Goal: Information Seeking & Learning: Find specific fact

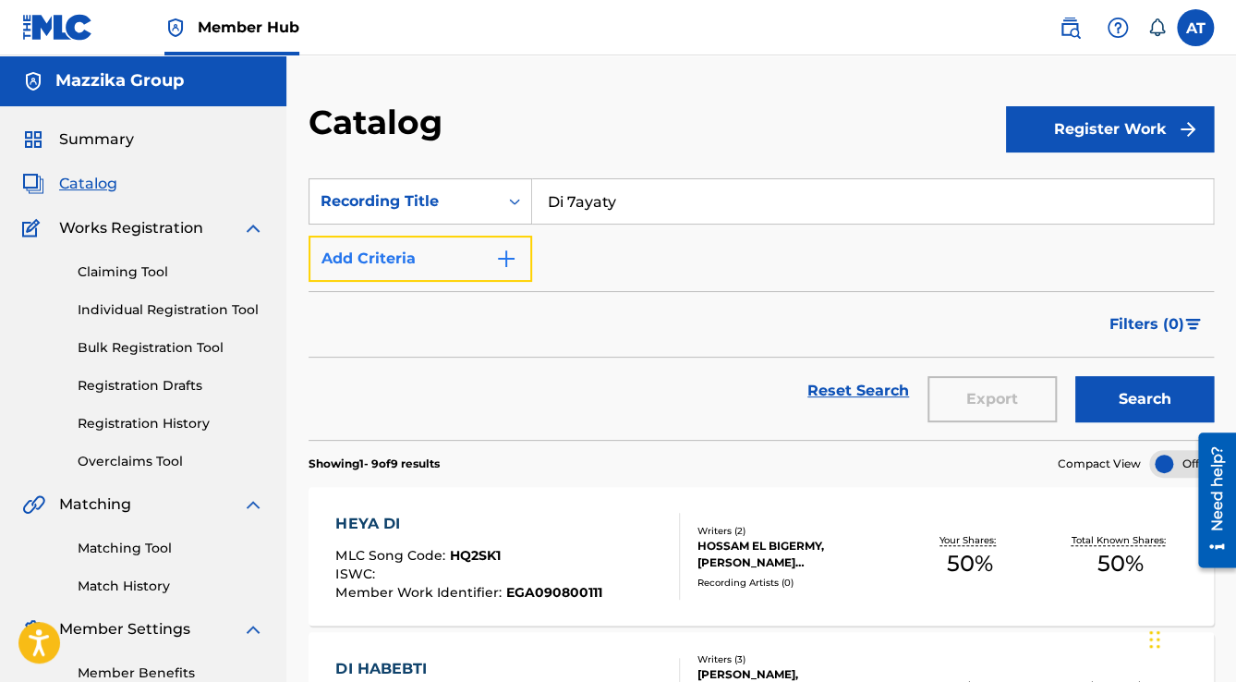
click at [432, 261] on button "Add Criteria" at bounding box center [419, 258] width 223 height 46
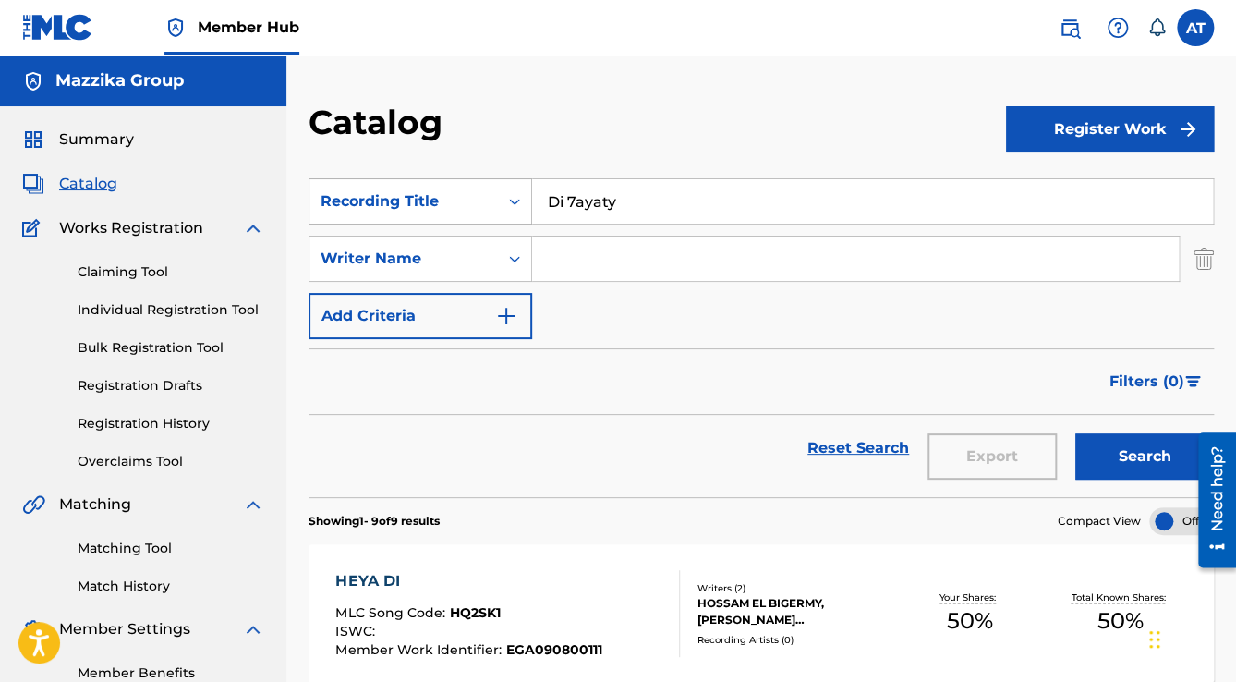
drag, startPoint x: 632, startPoint y: 202, endPoint x: 431, endPoint y: 198, distance: 200.5
click at [436, 199] on div "SearchWithCriteria08e32c21-5883-41b8-bc4c-fac099170c71 Recording Title Di 7ayaty" at bounding box center [760, 201] width 905 height 46
click at [555, 244] on input "Search Form" at bounding box center [855, 258] width 646 height 44
type input "kawthar"
click at [1075, 433] on button "Search" at bounding box center [1144, 456] width 139 height 46
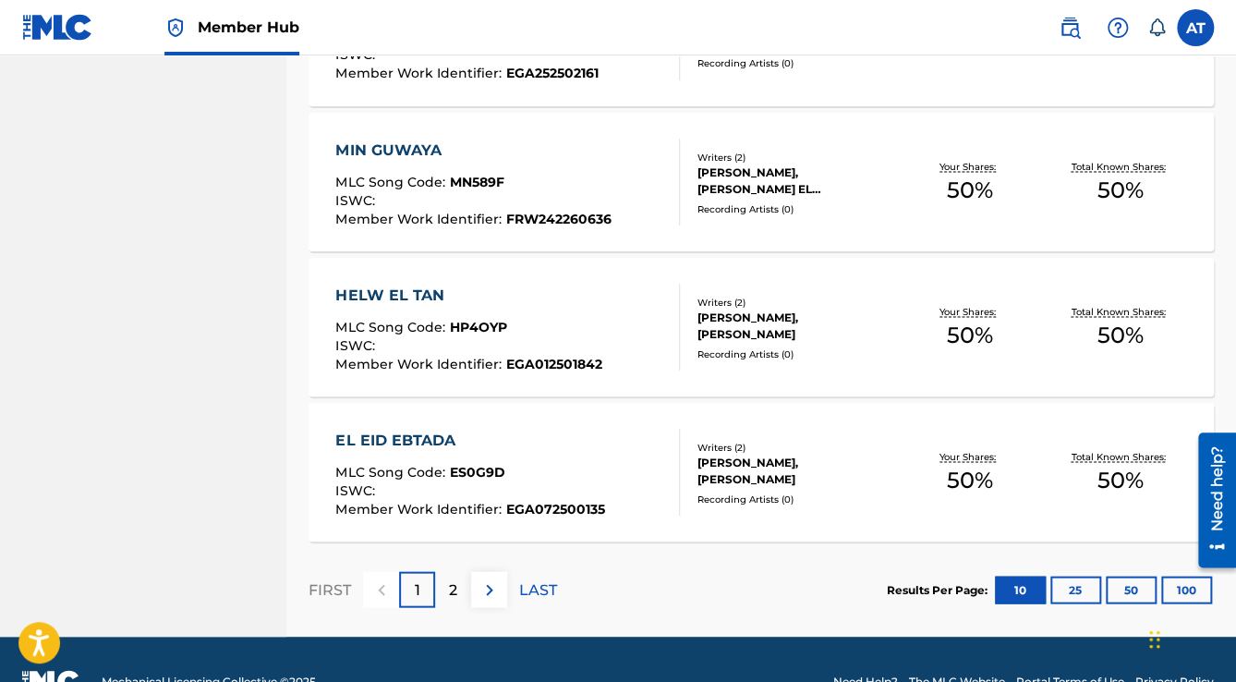
scroll to position [1489, 0]
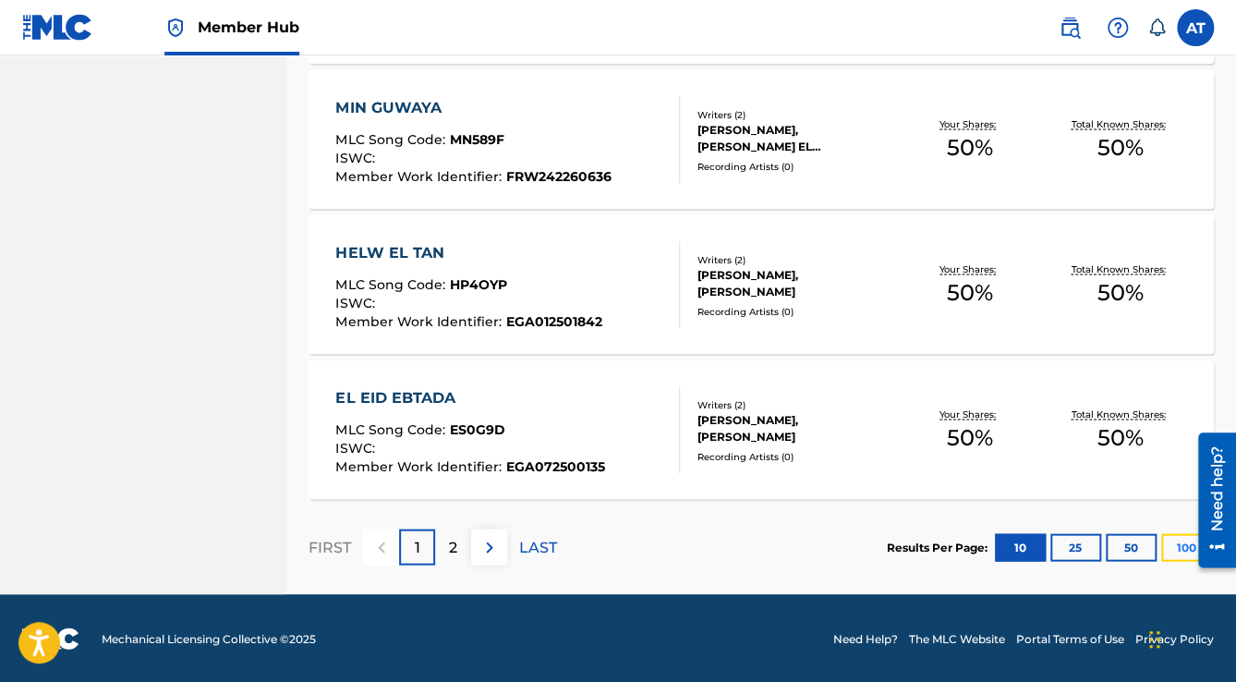
click at [1172, 549] on button "100" at bounding box center [1186, 547] width 51 height 28
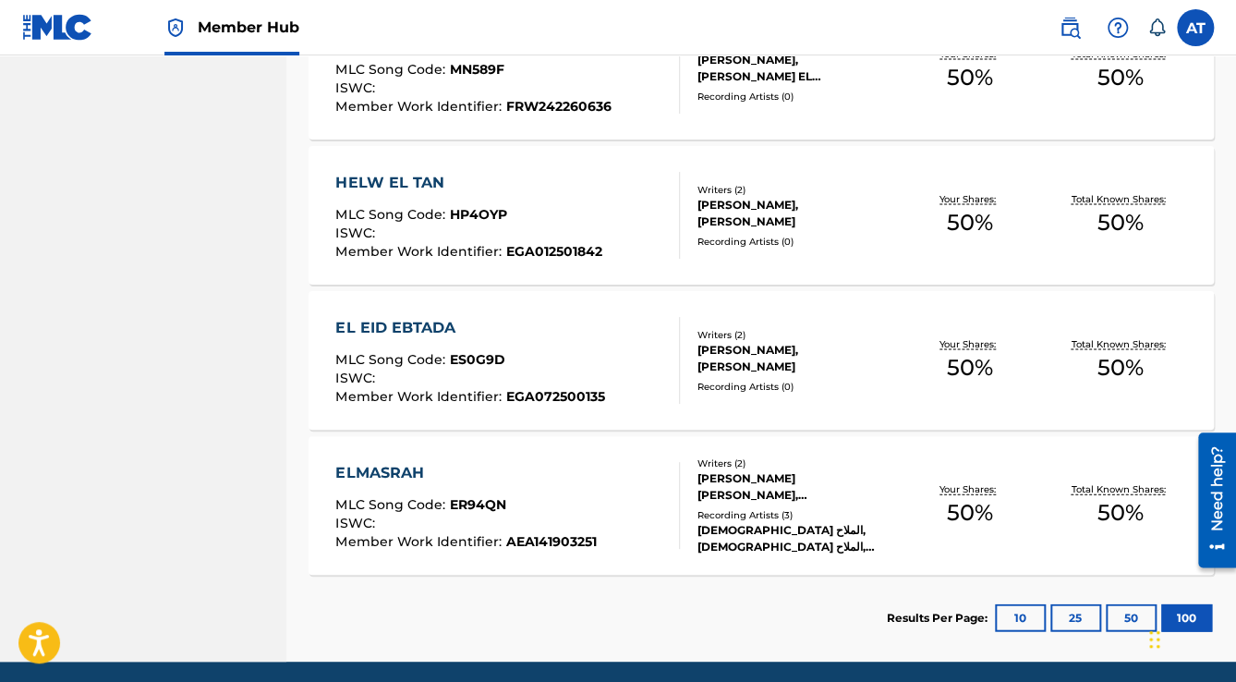
scroll to position [1625, 0]
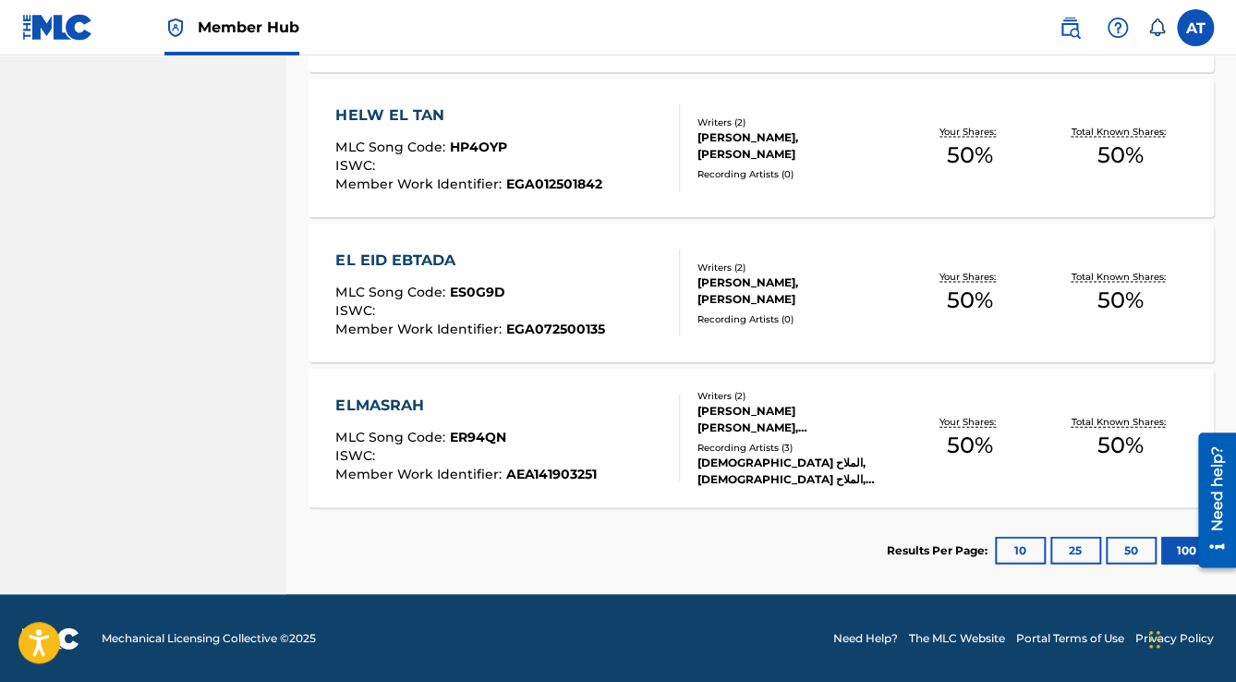
click at [603, 427] on div "ELMASRAH MLC Song Code : ER94QN ISWC : Member Work Identifier : AEA141903251" at bounding box center [507, 437] width 344 height 87
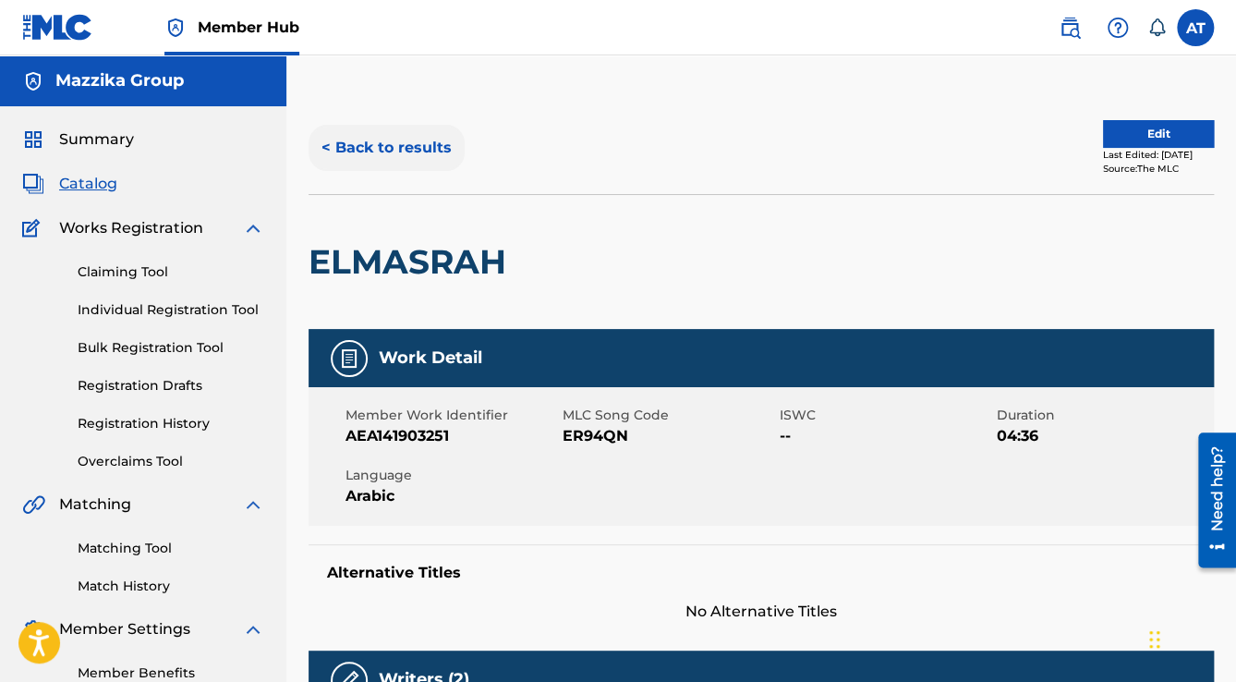
click at [403, 151] on button "< Back to results" at bounding box center [386, 148] width 156 height 46
